Goal: Task Accomplishment & Management: Manage account settings

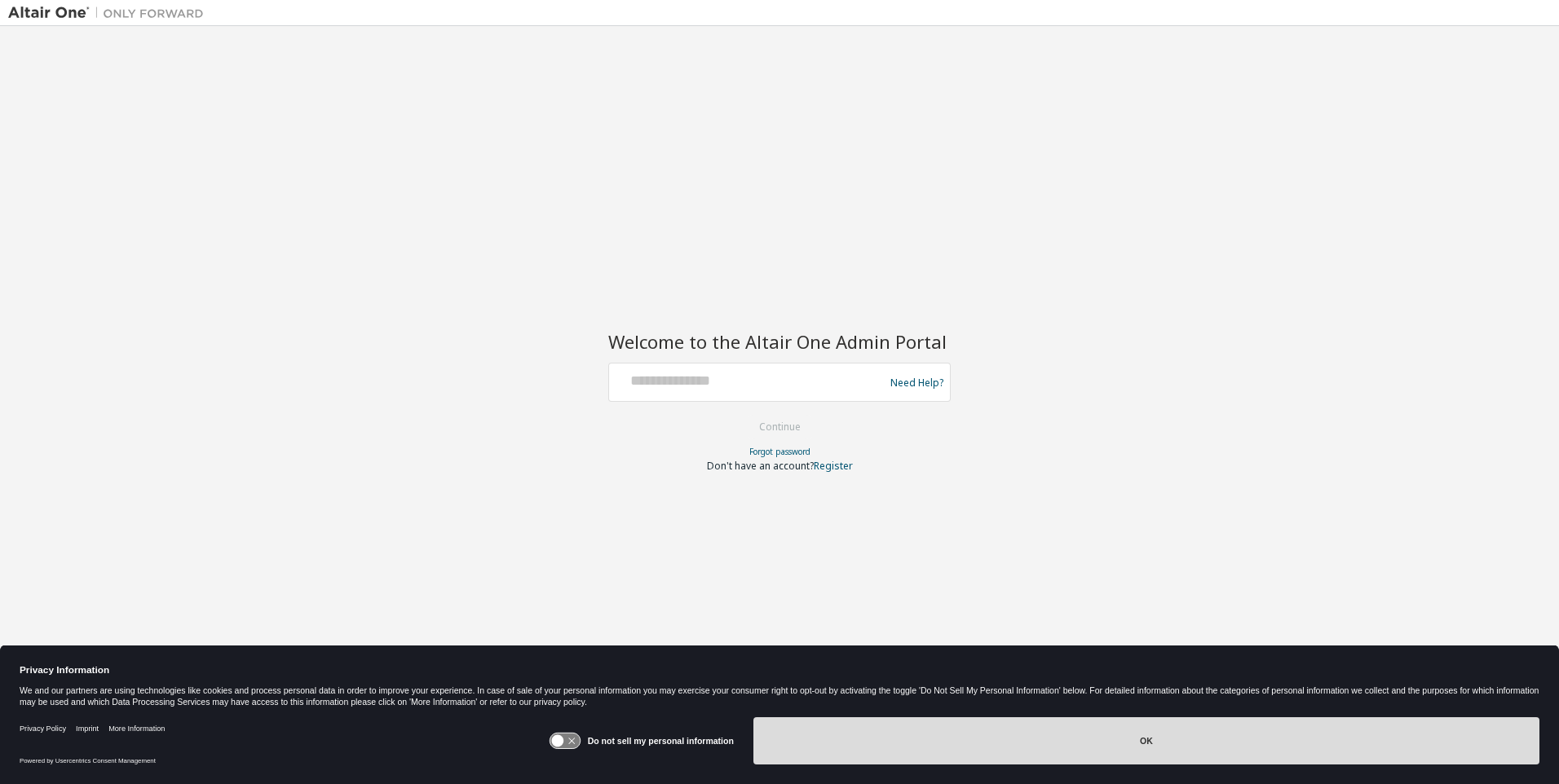
click at [1143, 740] on button "OK" at bounding box center [1146, 741] width 786 height 47
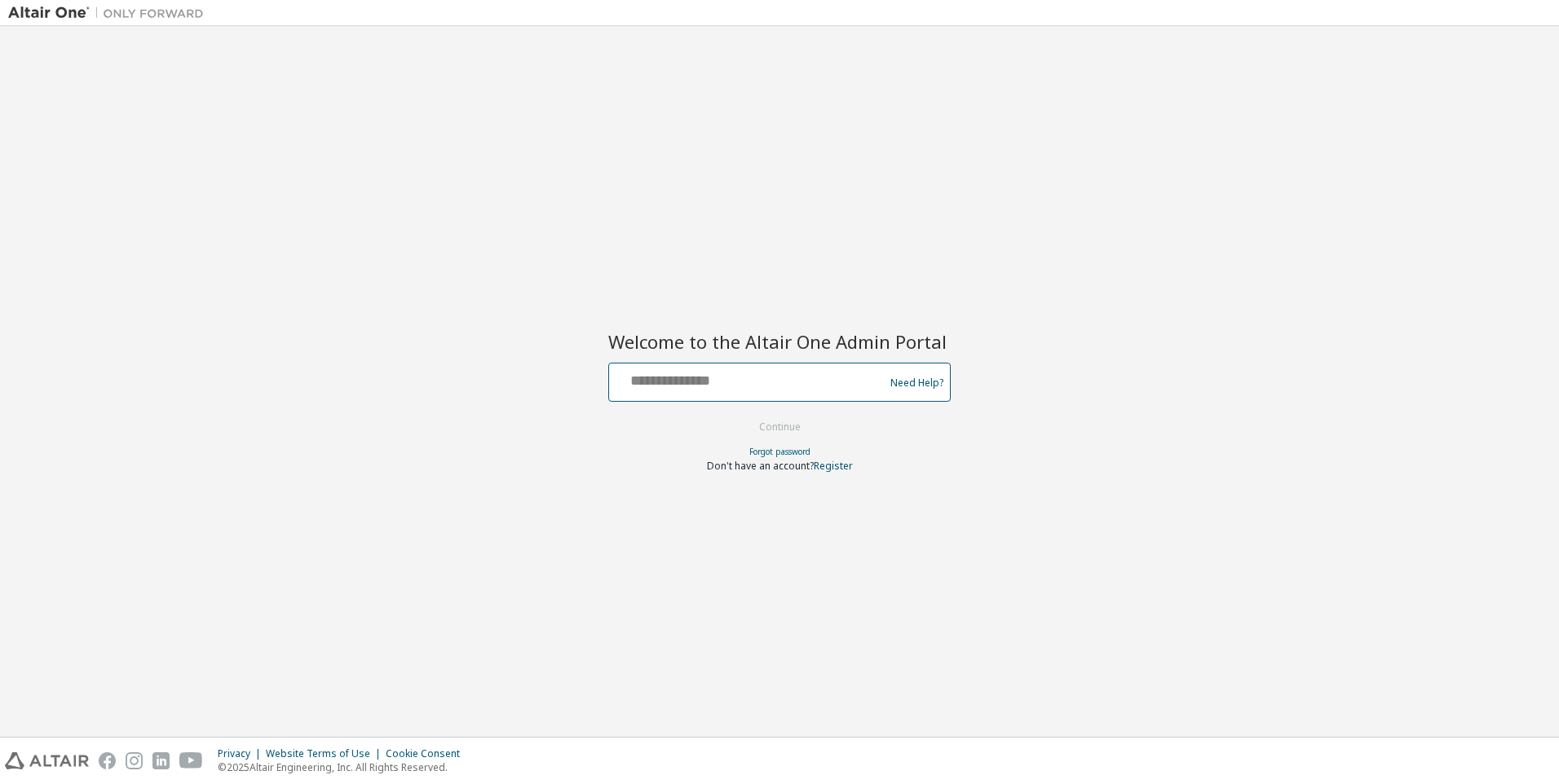
click at [630, 383] on input "text" at bounding box center [748, 378] width 266 height 24
type input "**********"
click at [783, 436] on button "Continue" at bounding box center [780, 427] width 76 height 25
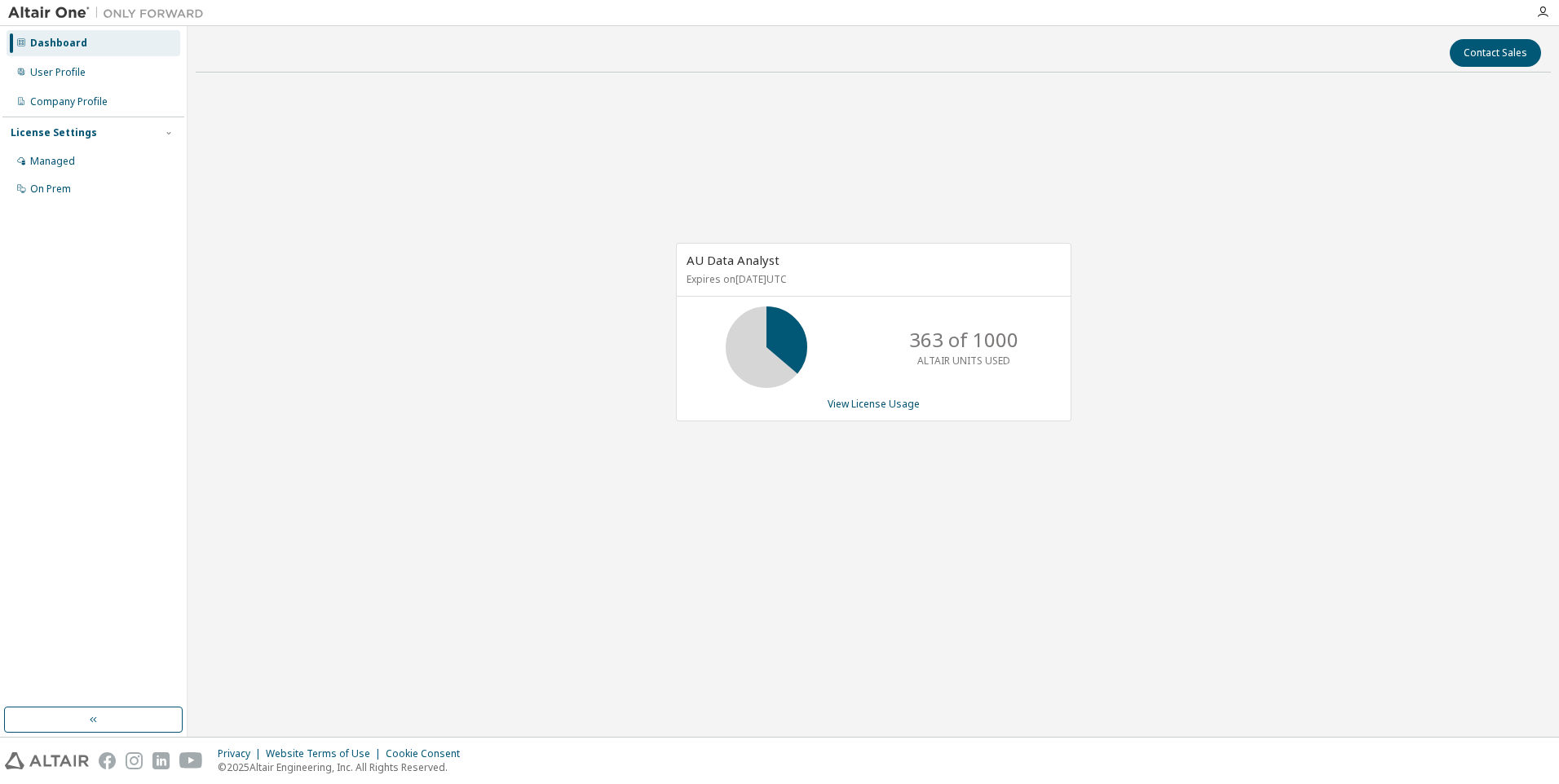
click at [507, 413] on div "AU Data Analyst Expires on September 28, 2026 UTC 363 of 1000 ALTAIR UNITS USED…" at bounding box center [873, 340] width 1355 height 509
click at [67, 71] on div "User Profile" at bounding box center [57, 72] width 55 height 13
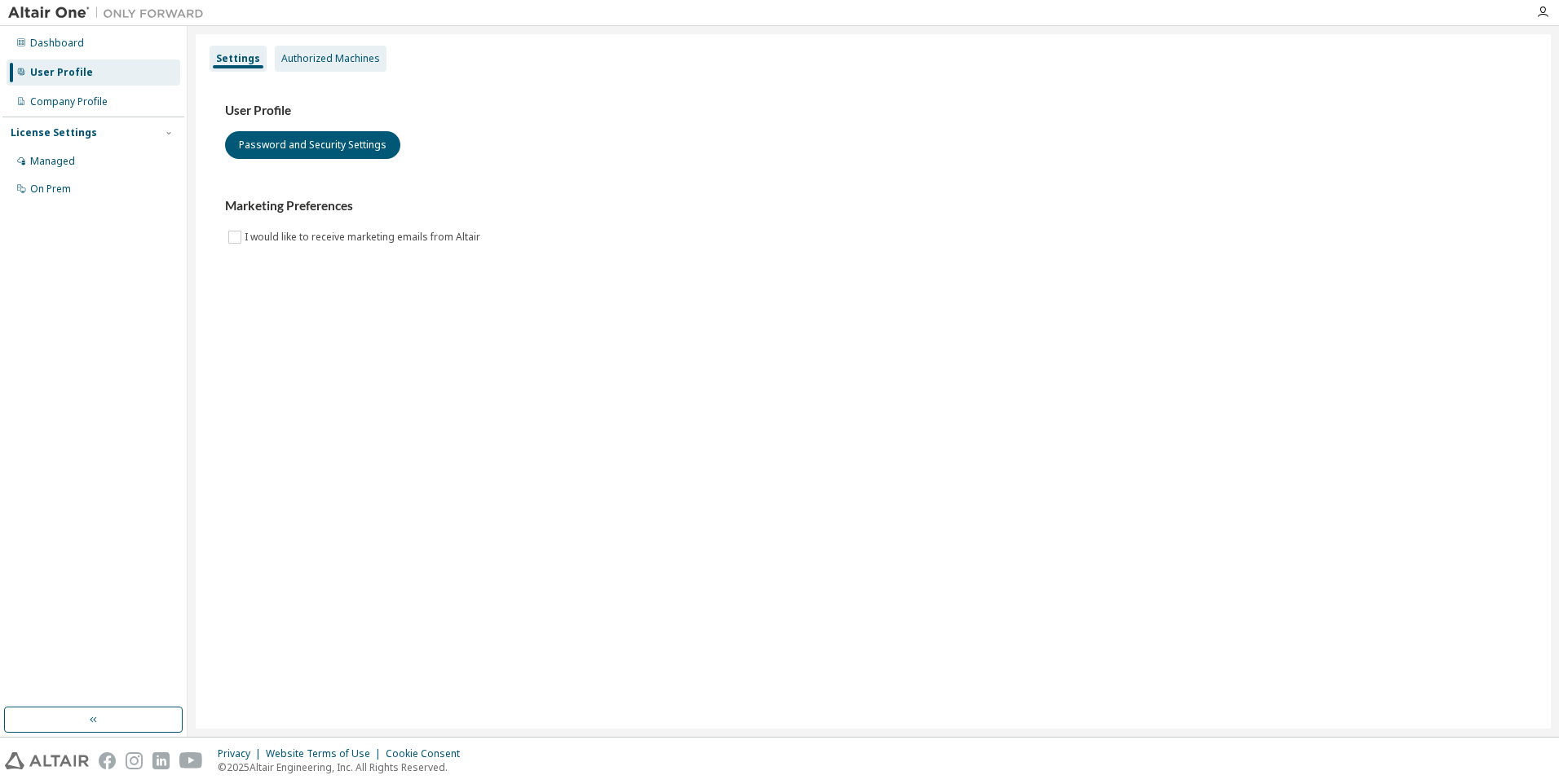
click at [316, 64] on div "Authorized Machines" at bounding box center [330, 59] width 99 height 13
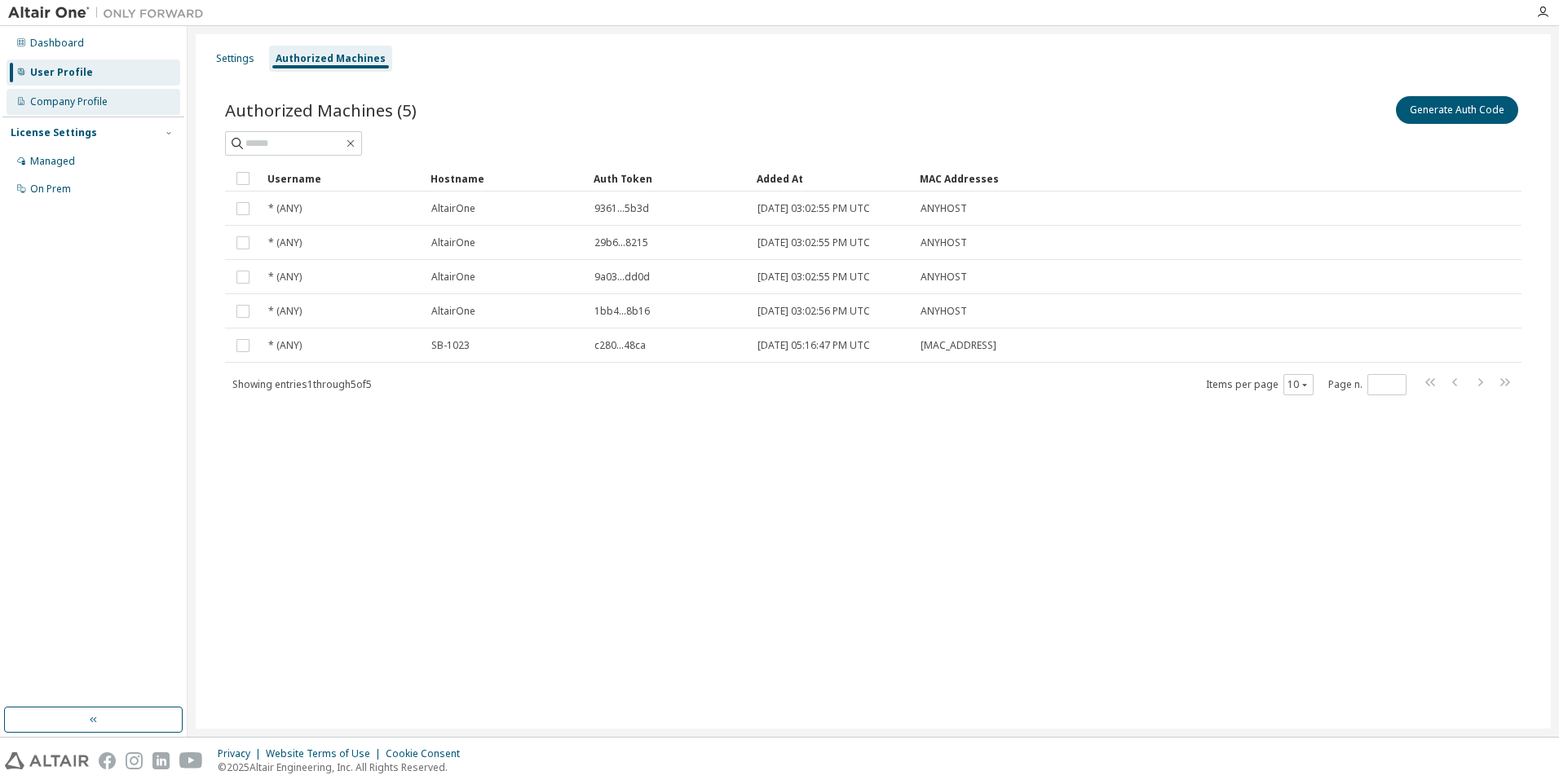
click at [89, 100] on div "Company Profile" at bounding box center [68, 102] width 77 height 13
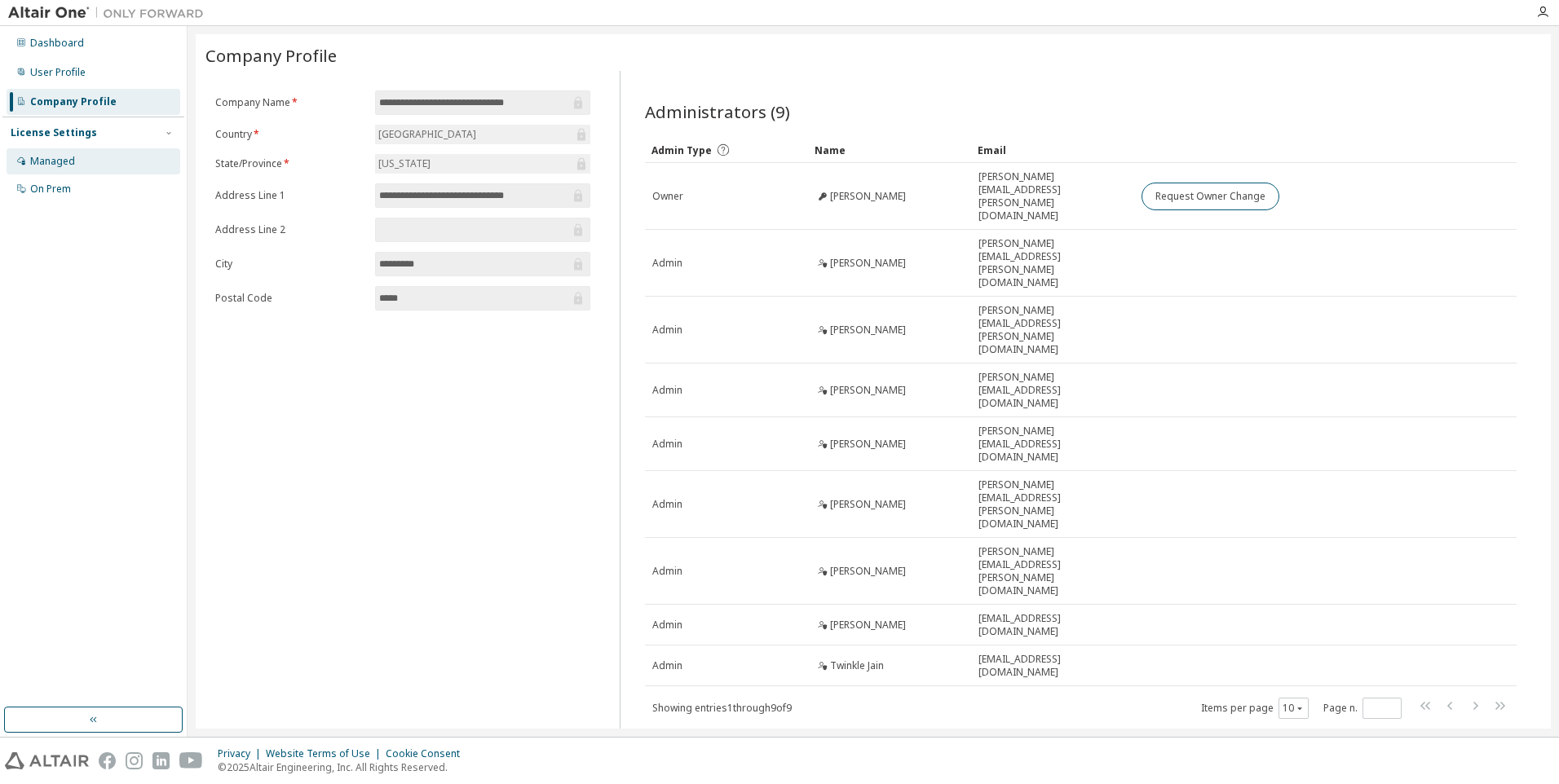
click at [56, 157] on div "Managed" at bounding box center [52, 161] width 45 height 13
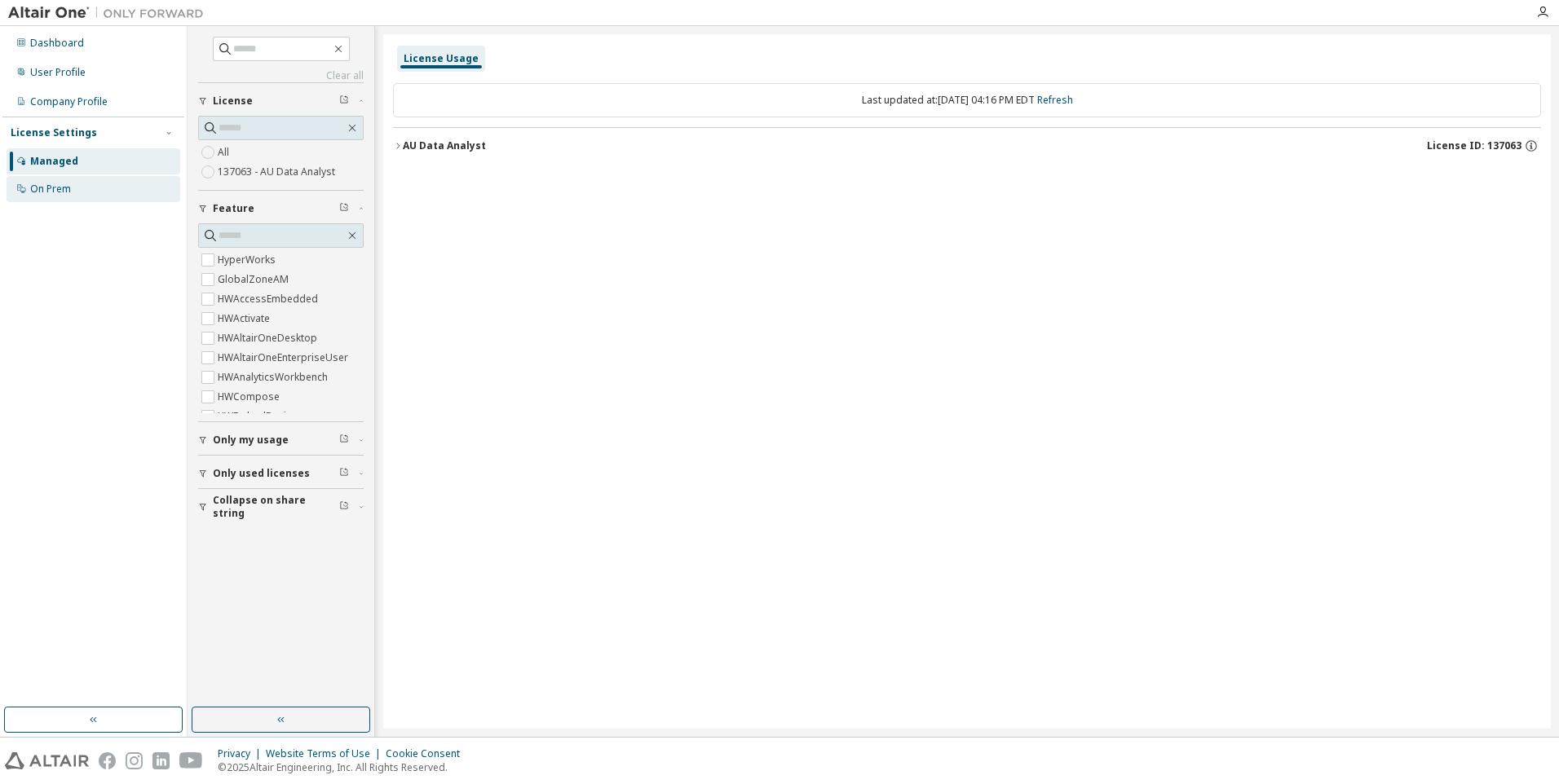
click at [55, 191] on div "On Prem" at bounding box center [50, 188] width 41 height 13
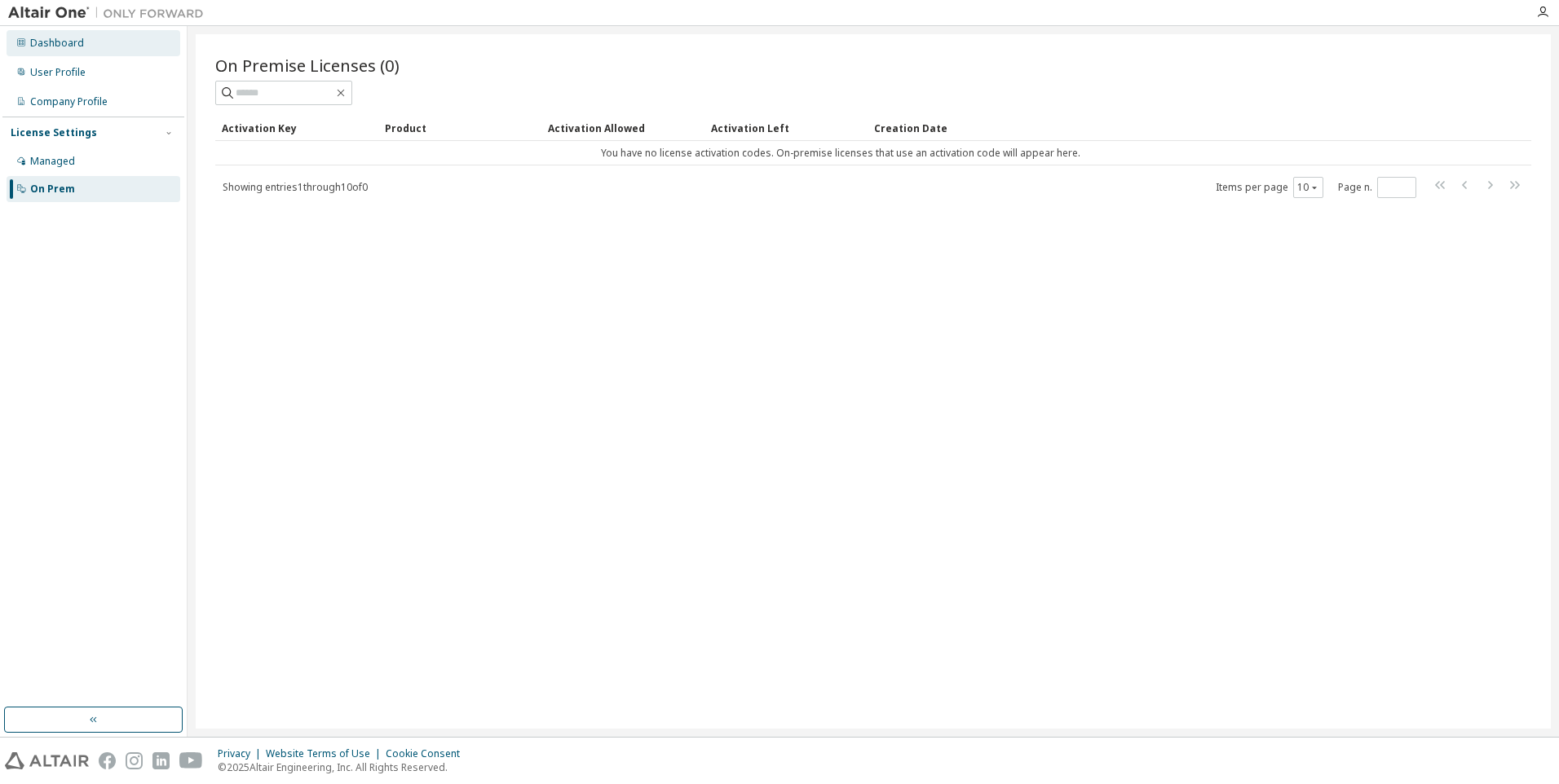
click at [73, 41] on div "Dashboard" at bounding box center [56, 43] width 53 height 13
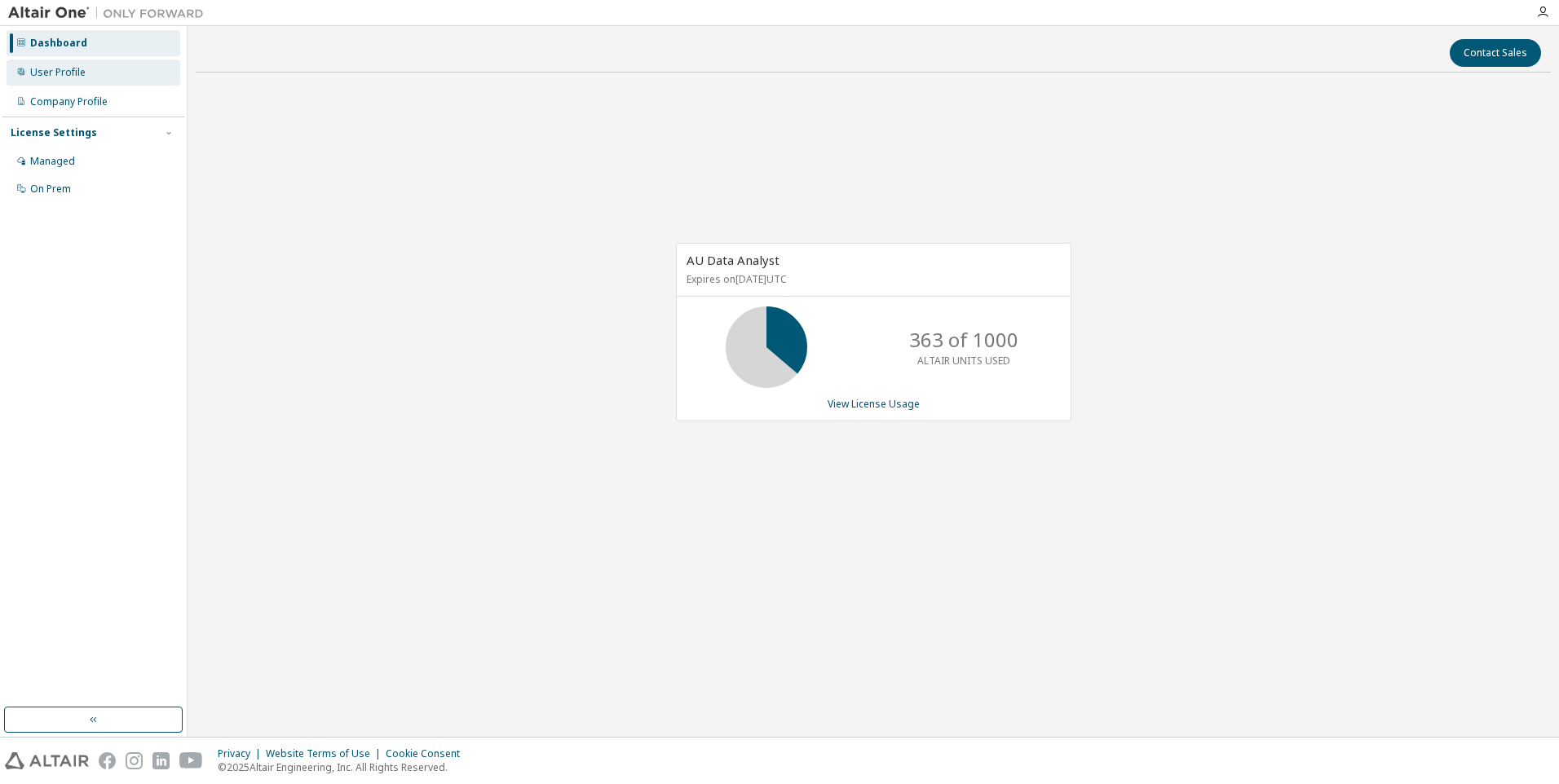
click at [59, 71] on div "User Profile" at bounding box center [57, 72] width 55 height 13
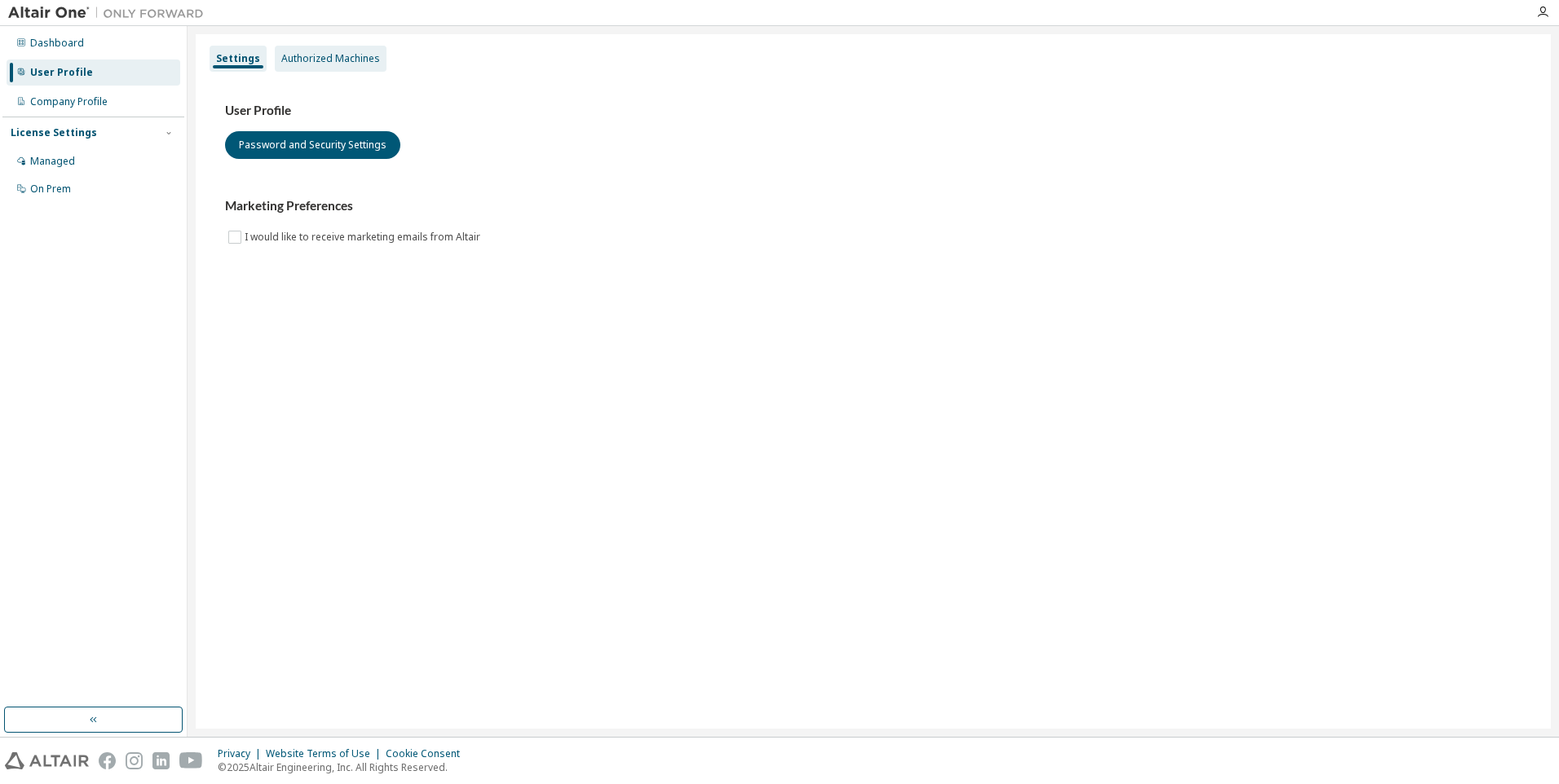
click at [329, 58] on div "Authorized Machines" at bounding box center [330, 59] width 99 height 13
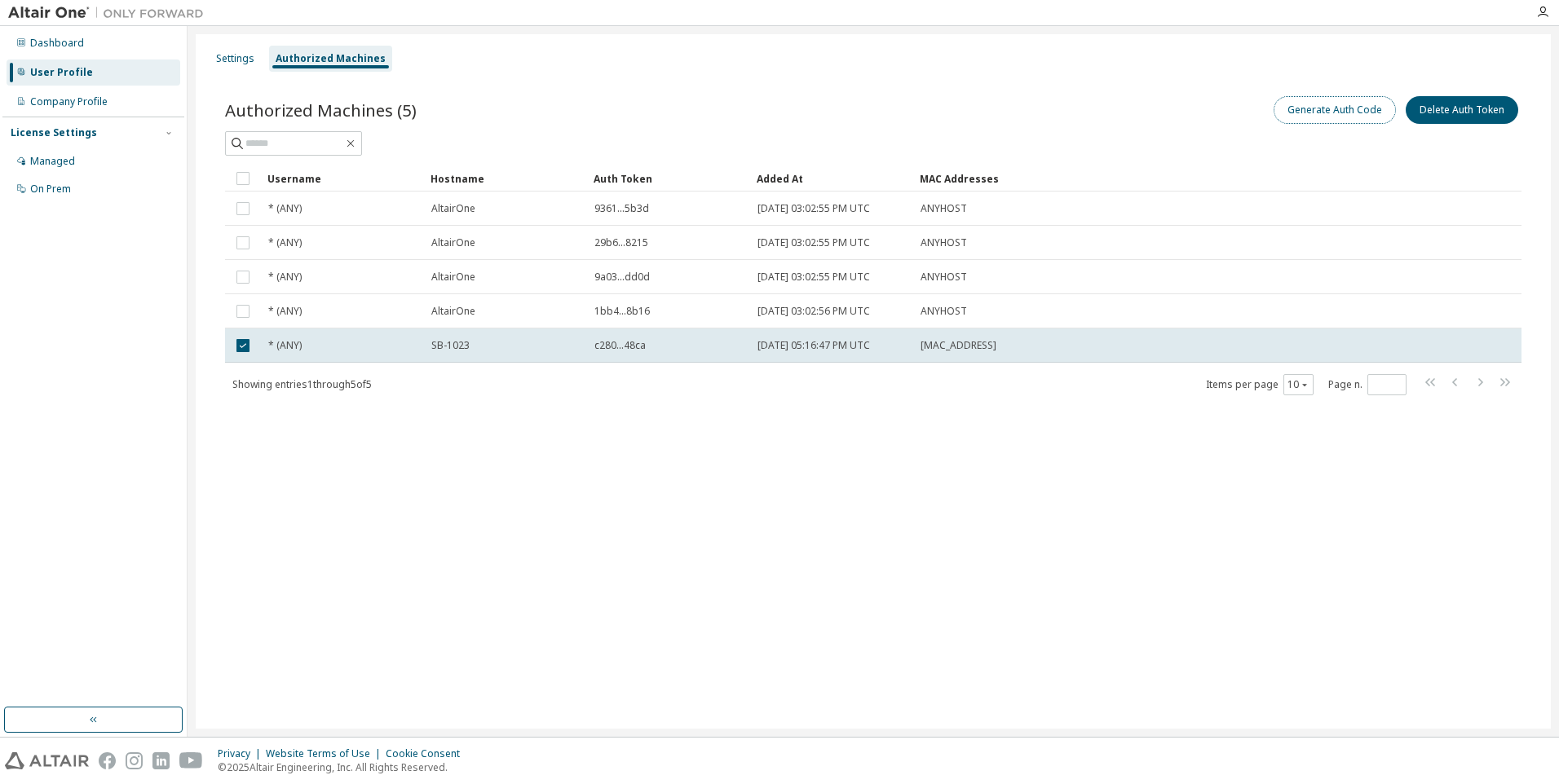
click at [1329, 109] on button "Generate Auth Code" at bounding box center [1335, 110] width 123 height 28
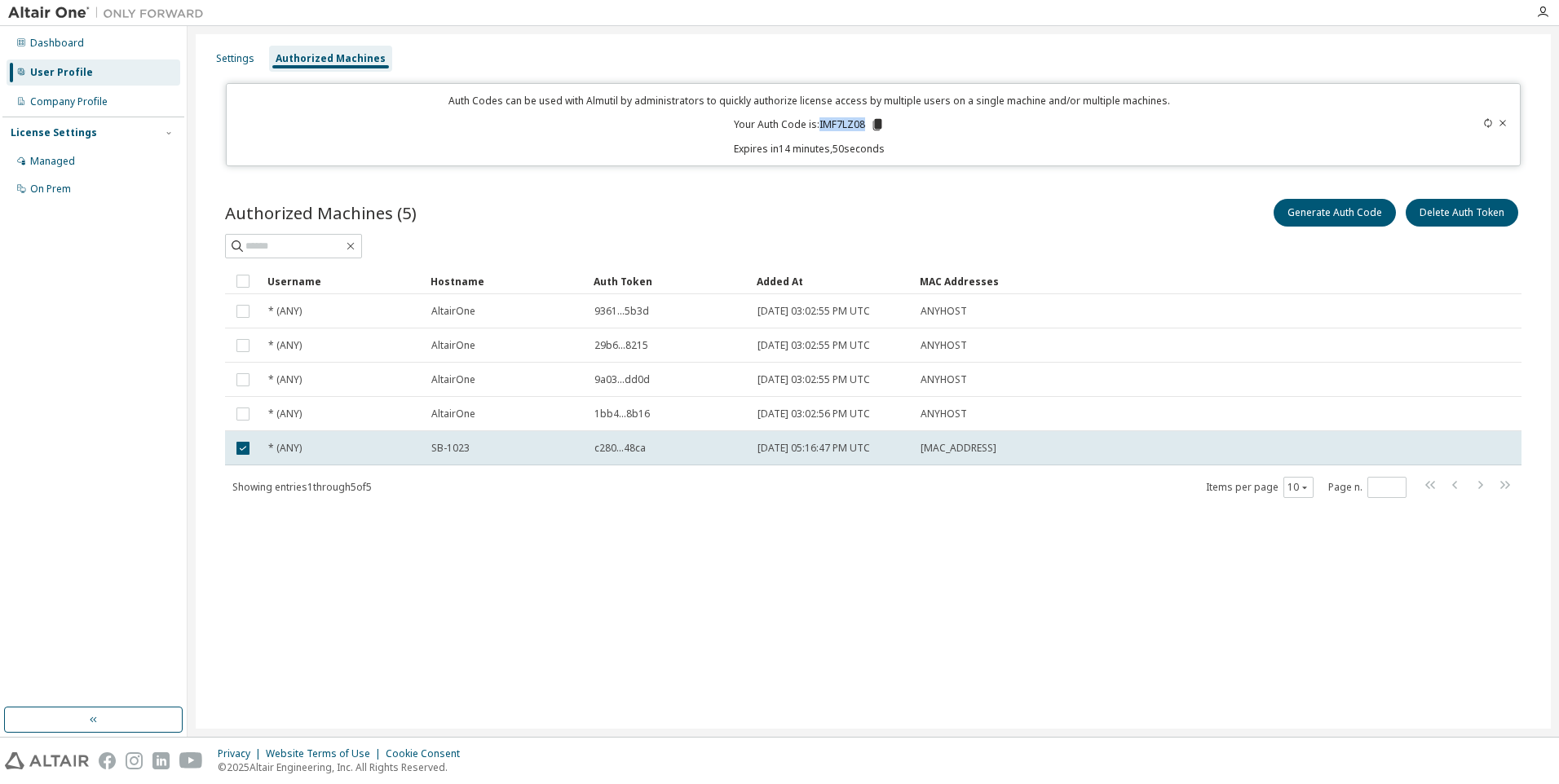
drag, startPoint x: 819, startPoint y: 122, endPoint x: 866, endPoint y: 124, distance: 47.0
click at [866, 124] on p "Your Auth Code is: IMF7LZ08" at bounding box center [809, 124] width 151 height 15
drag, startPoint x: 866, startPoint y: 124, endPoint x: 848, endPoint y: 124, distance: 18.0
copy p "IMF7LZ08"
click at [876, 123] on icon at bounding box center [877, 124] width 9 height 11
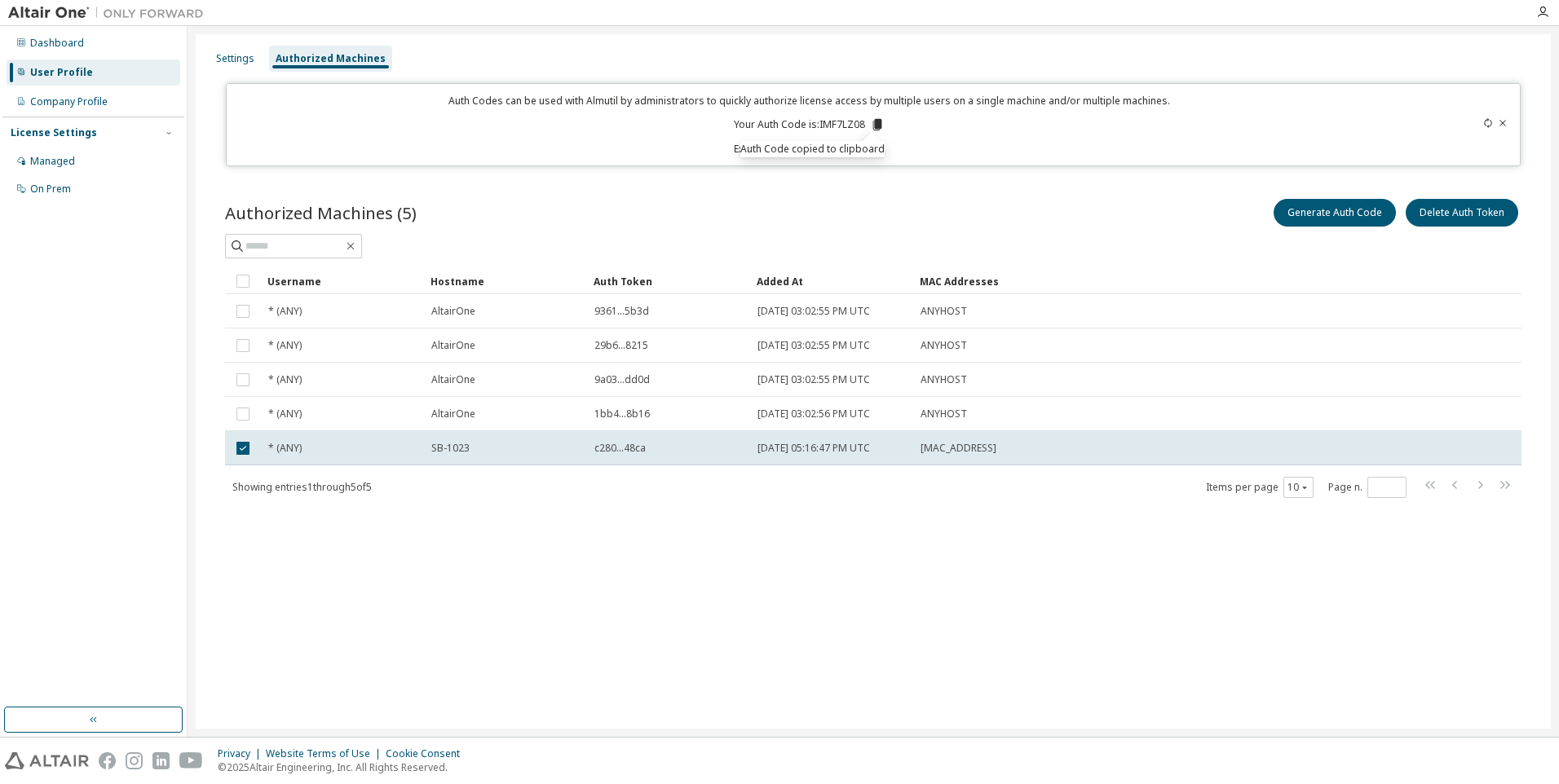
click at [823, 150] on div "Auth Code copied to clipboard" at bounding box center [812, 149] width 145 height 17
click at [237, 59] on div "Settings" at bounding box center [236, 59] width 39 height 13
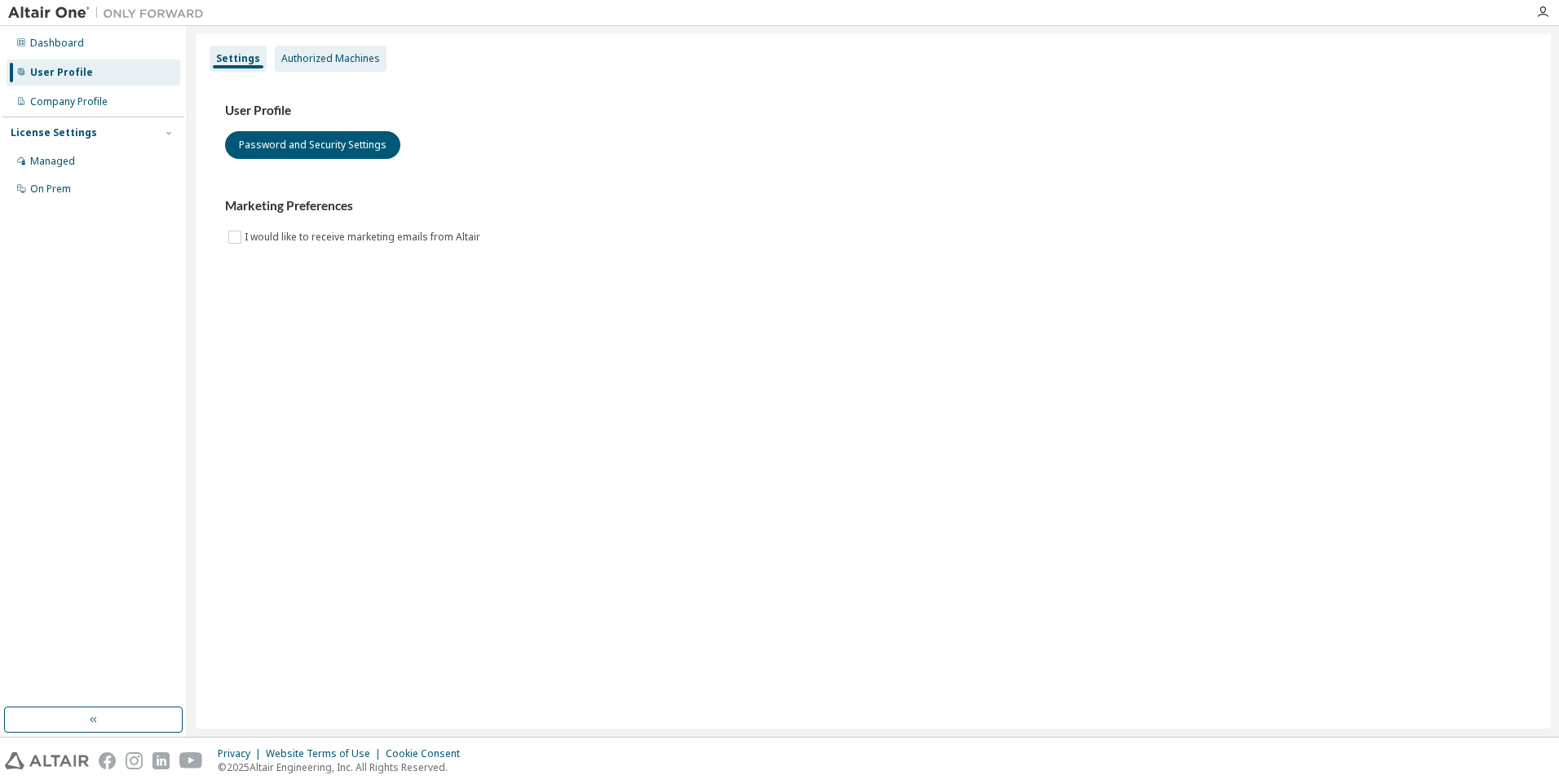
click at [298, 62] on div "Authorized Machines" at bounding box center [330, 59] width 99 height 13
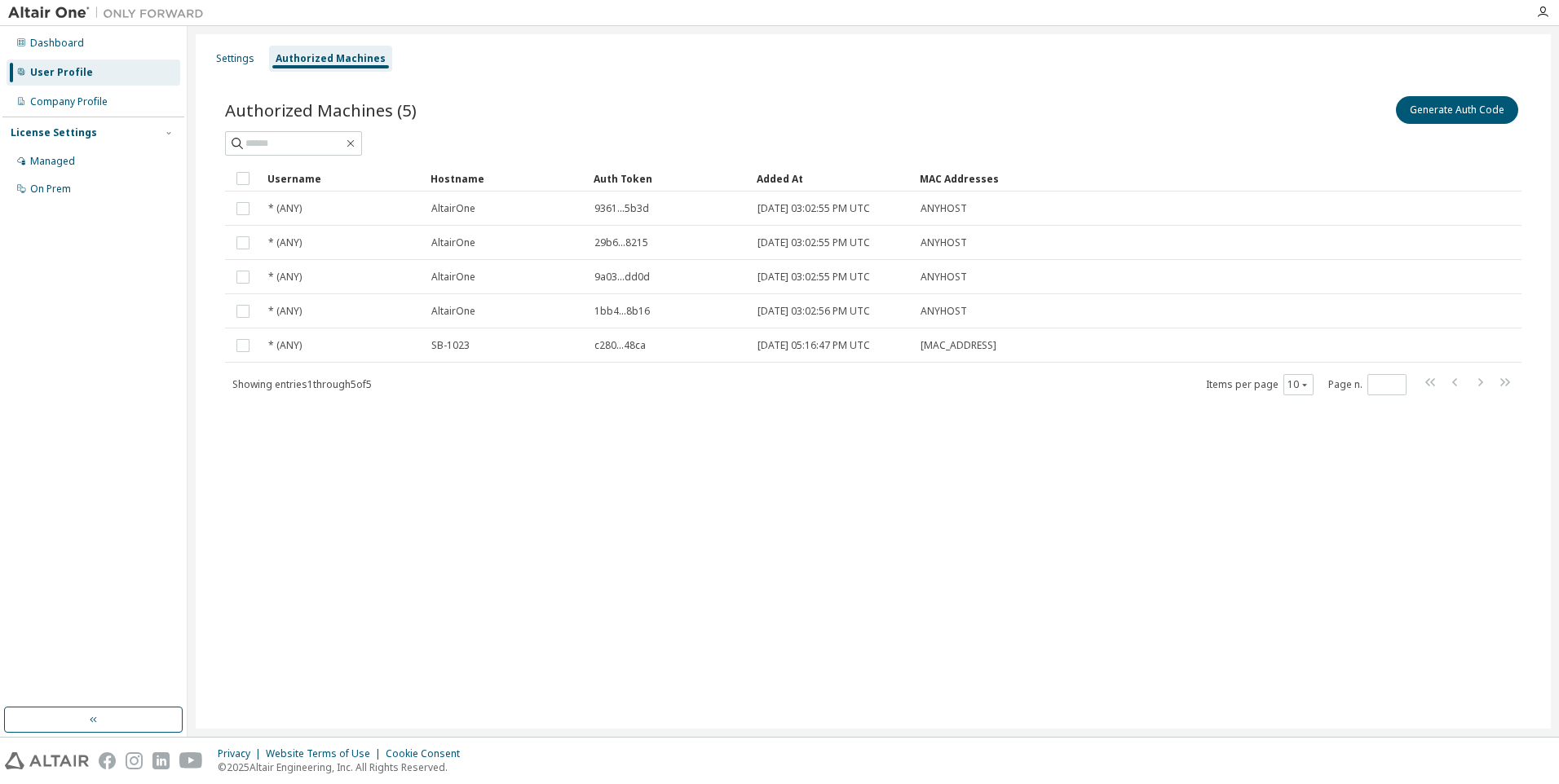
click at [62, 74] on div "User Profile" at bounding box center [61, 72] width 63 height 13
click at [62, 70] on div "User Profile" at bounding box center [61, 72] width 63 height 13
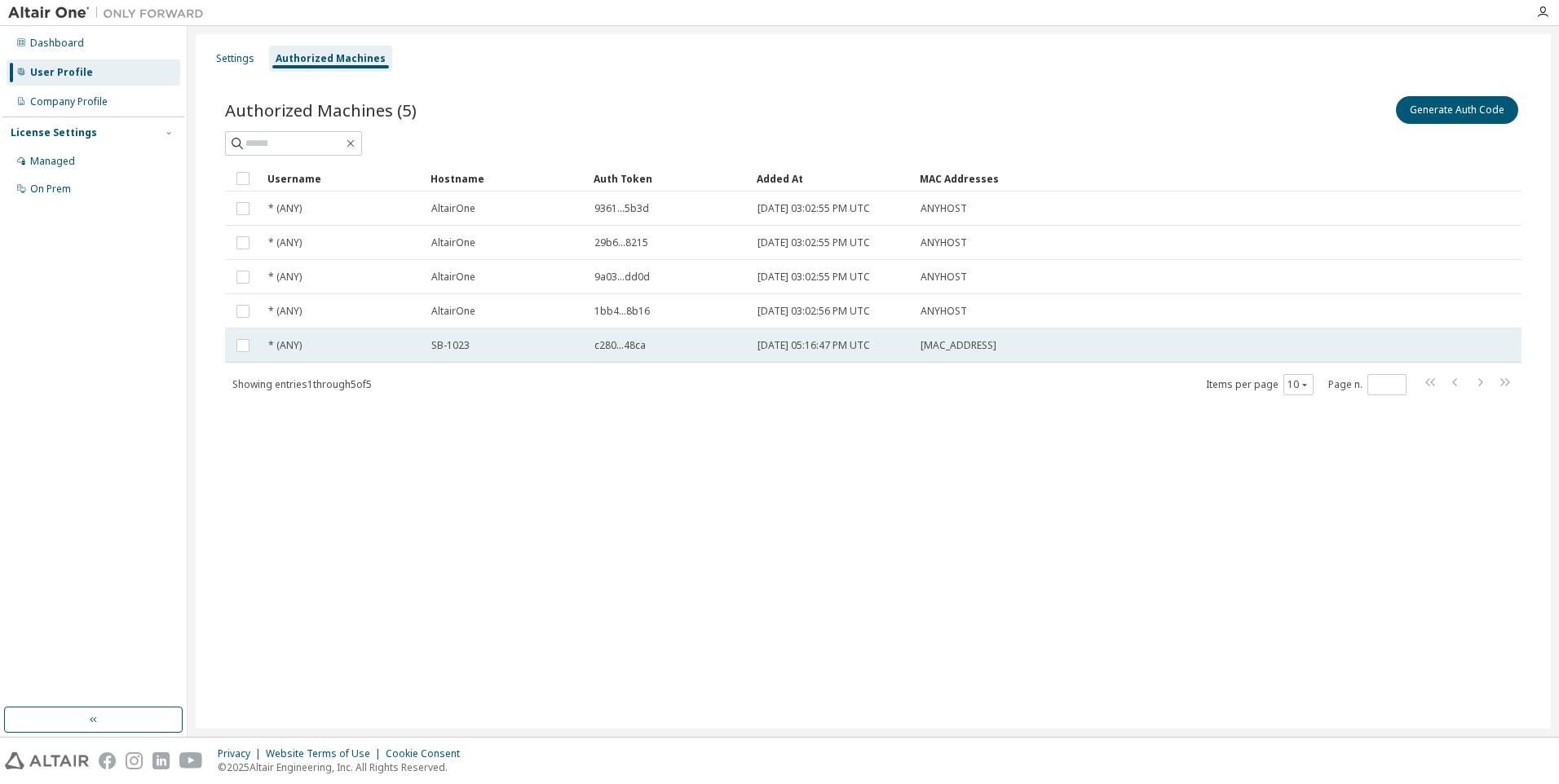
click at [445, 349] on span "SB-1023" at bounding box center [450, 345] width 39 height 13
click at [236, 53] on div "Settings" at bounding box center [236, 59] width 39 height 13
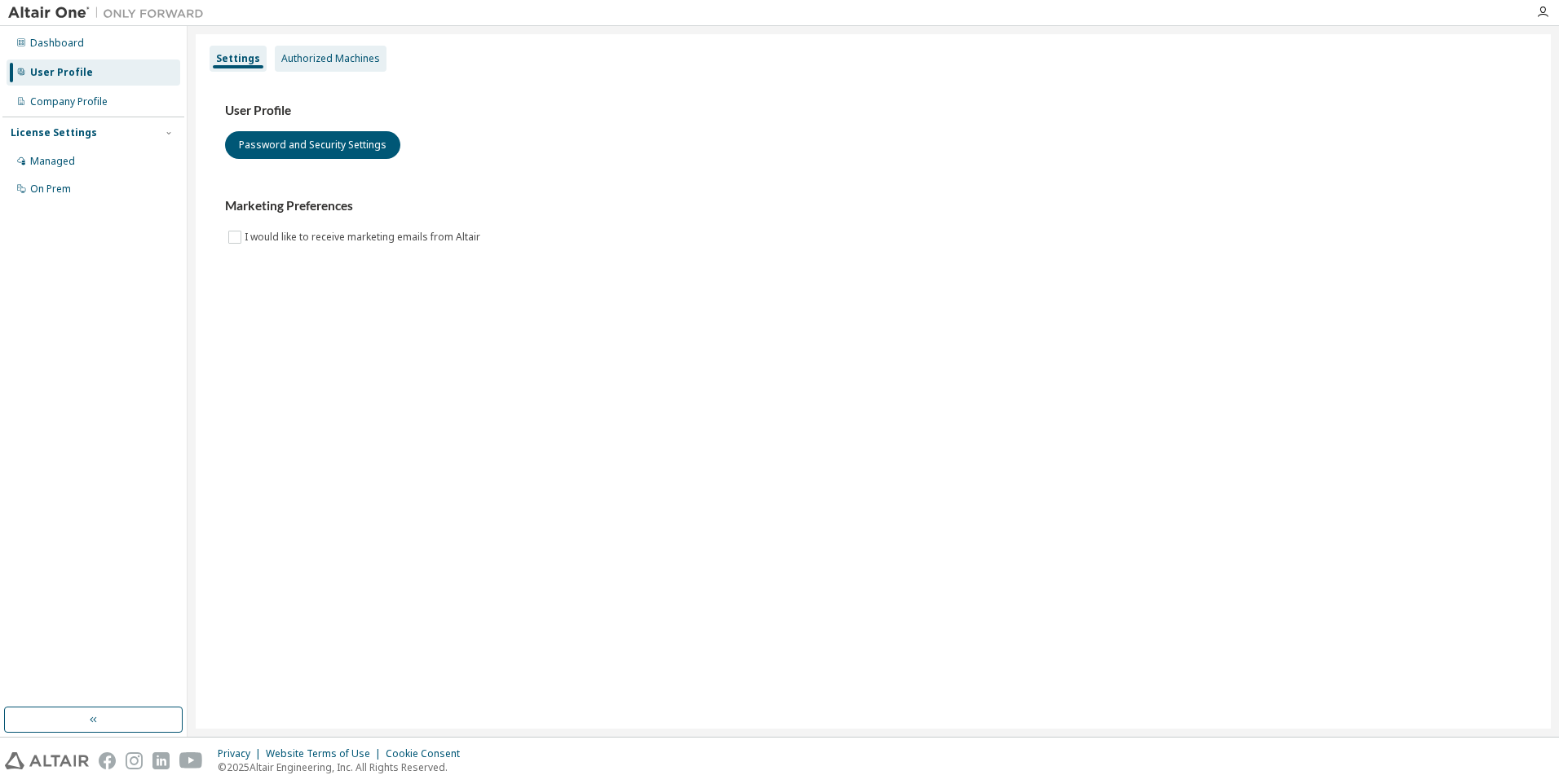
click at [328, 57] on div "Authorized Machines" at bounding box center [330, 59] width 99 height 13
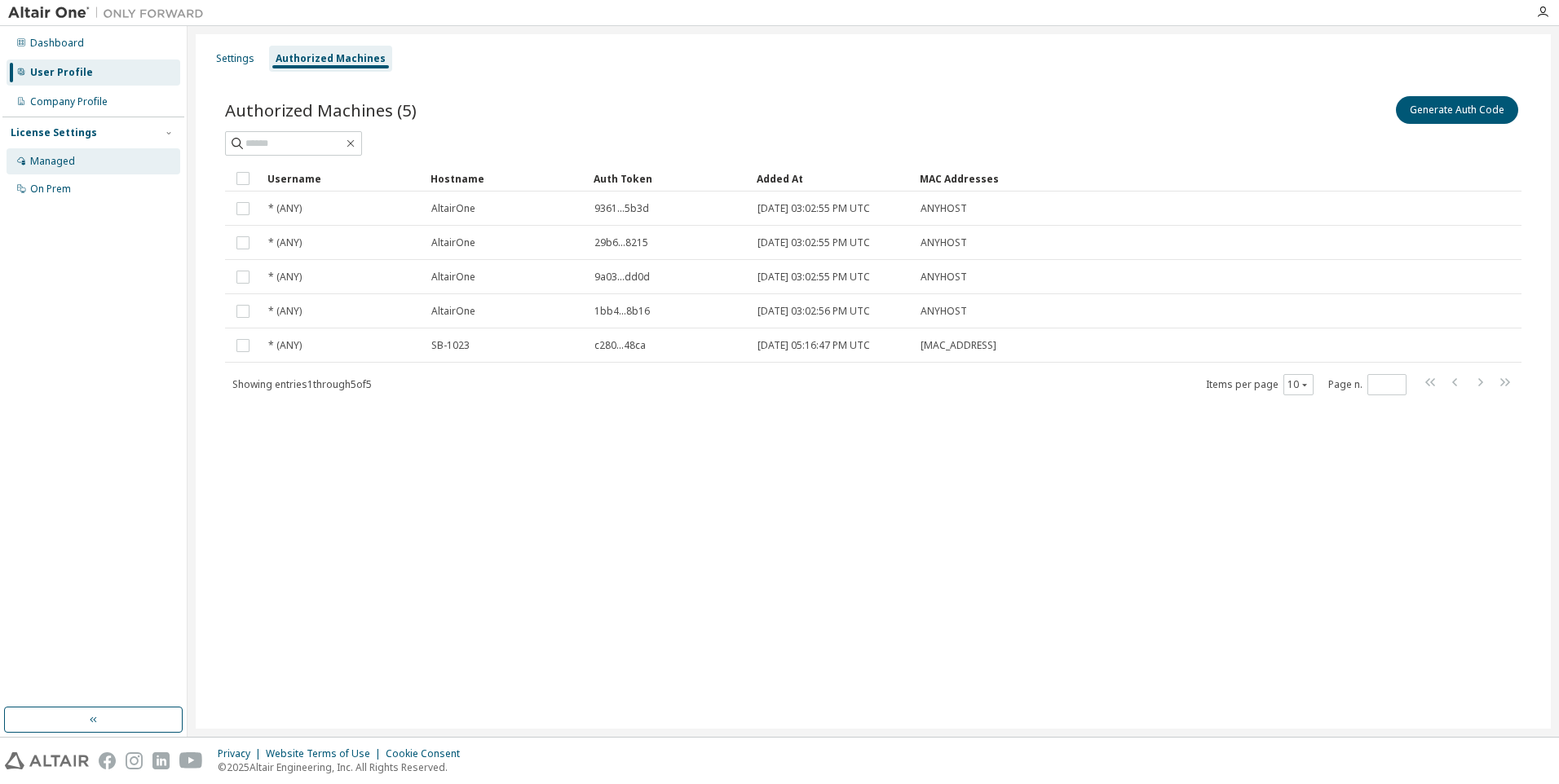
click at [53, 159] on div "Managed" at bounding box center [52, 161] width 45 height 13
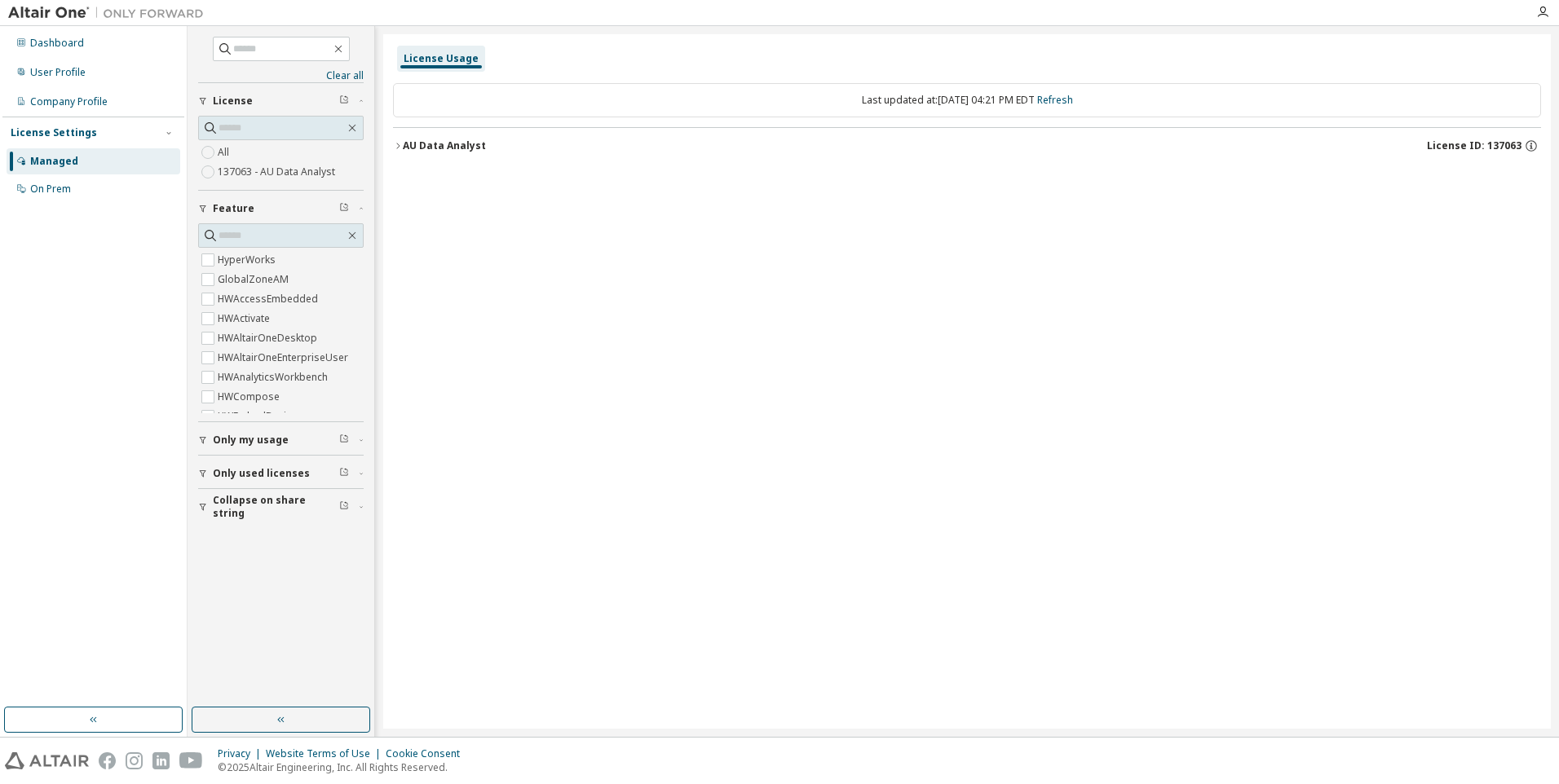
drag, startPoint x: 1488, startPoint y: 140, endPoint x: 1515, endPoint y: 140, distance: 27.0
click at [1515, 140] on span "License ID: 137063" at bounding box center [1474, 145] width 95 height 13
click at [49, 47] on div "Dashboard" at bounding box center [56, 43] width 53 height 13
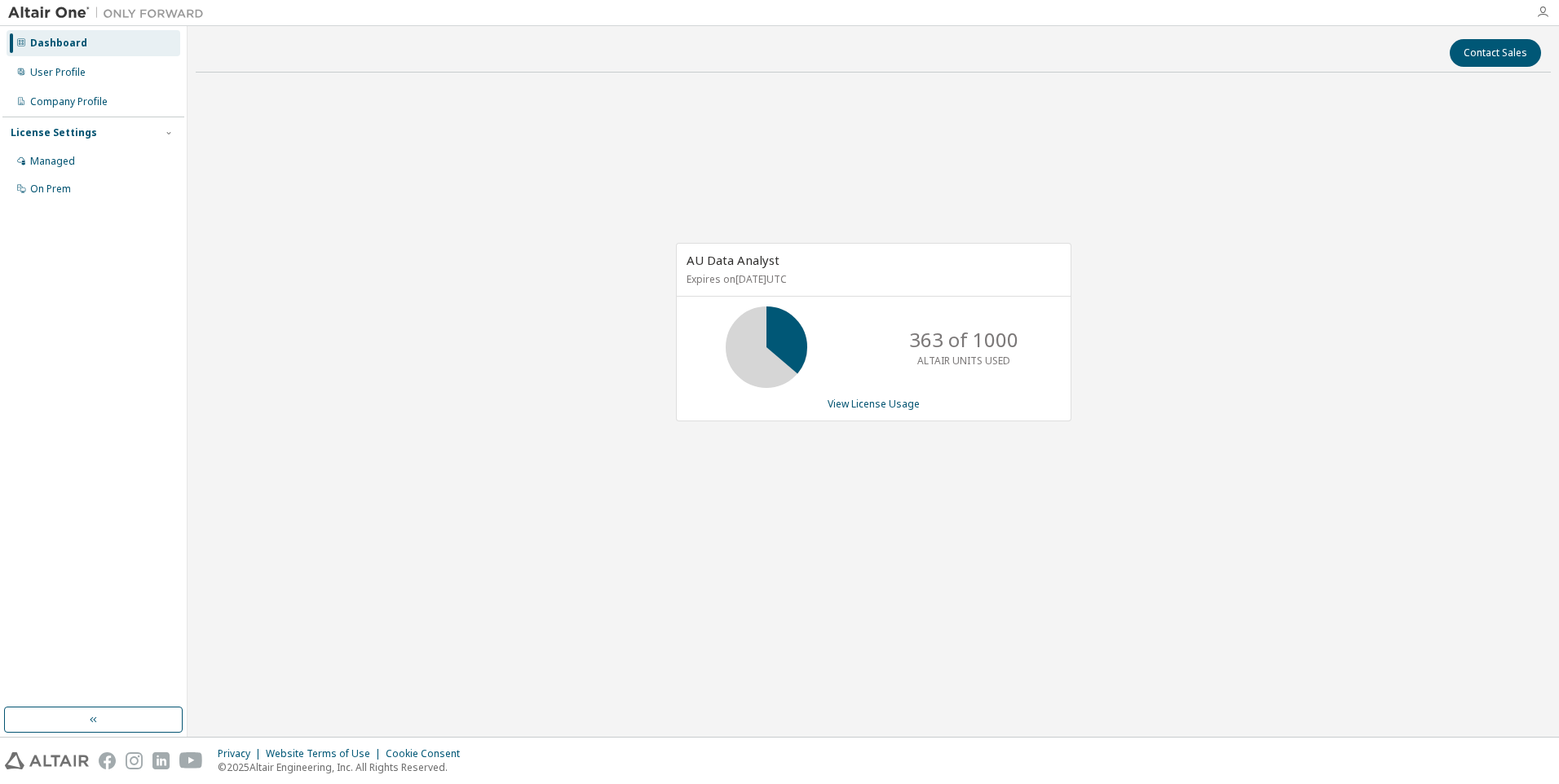
click at [1540, 13] on icon "button" at bounding box center [1542, 12] width 13 height 13
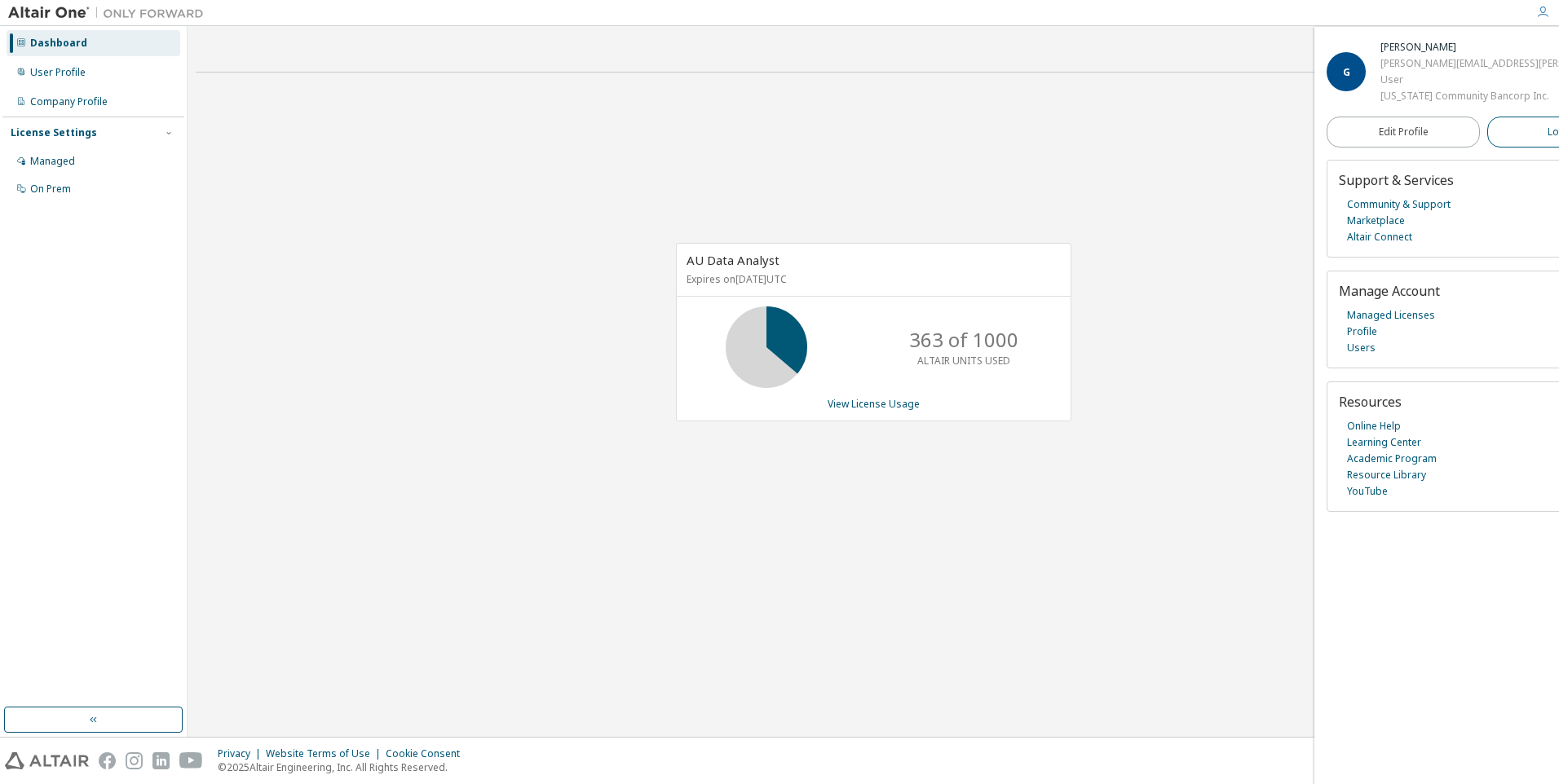
click at [1513, 131] on button "Logout" at bounding box center [1563, 131] width 153 height 31
